Goal: Task Accomplishment & Management: Use online tool/utility

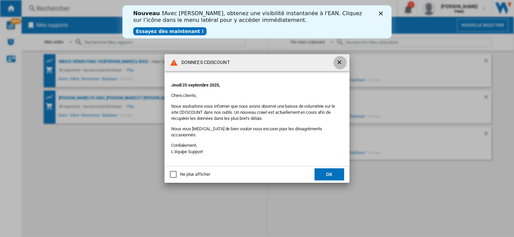
click at [340, 65] on ng-md-icon "getI18NText('BUTTONS.CLOSE_DIALOG')" at bounding box center [340, 63] width 8 height 8
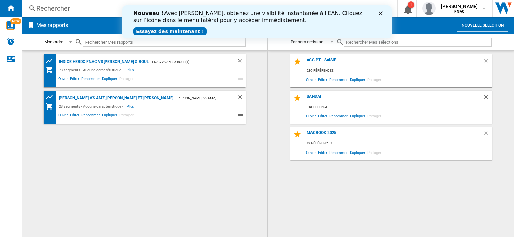
click at [377, 11] on div "Nouveau ! Avec [PERSON_NAME], obtenez une visibilité instantanée à l'EAN. Cliqu…" at bounding box center [256, 22] width 247 height 28
click at [379, 12] on polygon "Fermer" at bounding box center [380, 13] width 4 height 4
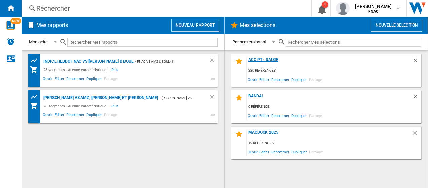
click at [270, 60] on div "Acc PT - Saisie" at bounding box center [328, 61] width 165 height 9
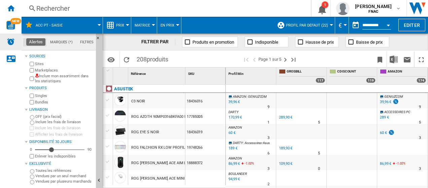
click at [12, 43] on img "Alertes" at bounding box center [11, 42] width 8 height 8
click at [13, 21] on span "NEW" at bounding box center [15, 21] width 11 height 6
click at [12, 8] on ng-md-icon "Accueil" at bounding box center [11, 8] width 8 height 8
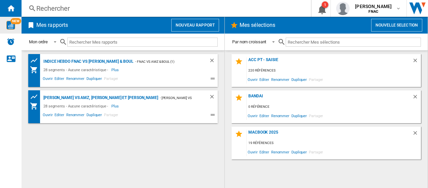
click at [397, 28] on button "Nouvelle selection" at bounding box center [396, 25] width 51 height 13
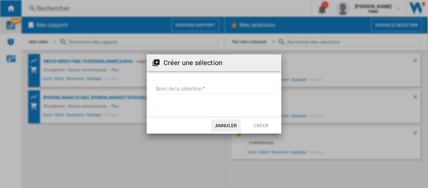
click at [182, 87] on input "Nom de la sélection" at bounding box center [213, 89] width 117 height 10
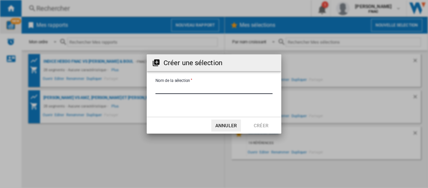
type input "*"
type input "**********"
click at [259, 124] on button "Créer" at bounding box center [261, 126] width 30 height 12
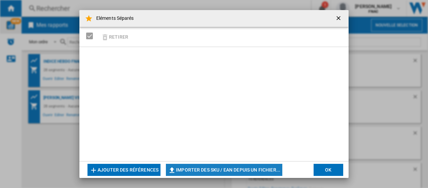
click at [236, 167] on button "Importer des SKU / EAN depuis un fichier..." at bounding box center [224, 170] width 116 height 12
